Goal: Navigation & Orientation: Go to known website

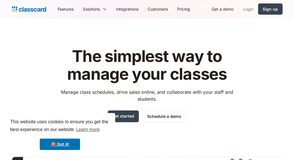
click at [247, 10] on link "Login" at bounding box center [248, 9] width 20 height 13
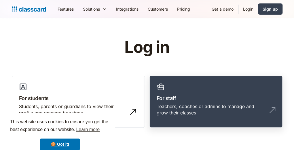
click at [175, 108] on div "Teachers, coaches or admins to manage and grow their classes" at bounding box center [209, 110] width 107 height 13
